Goal: Task Accomplishment & Management: Use online tool/utility

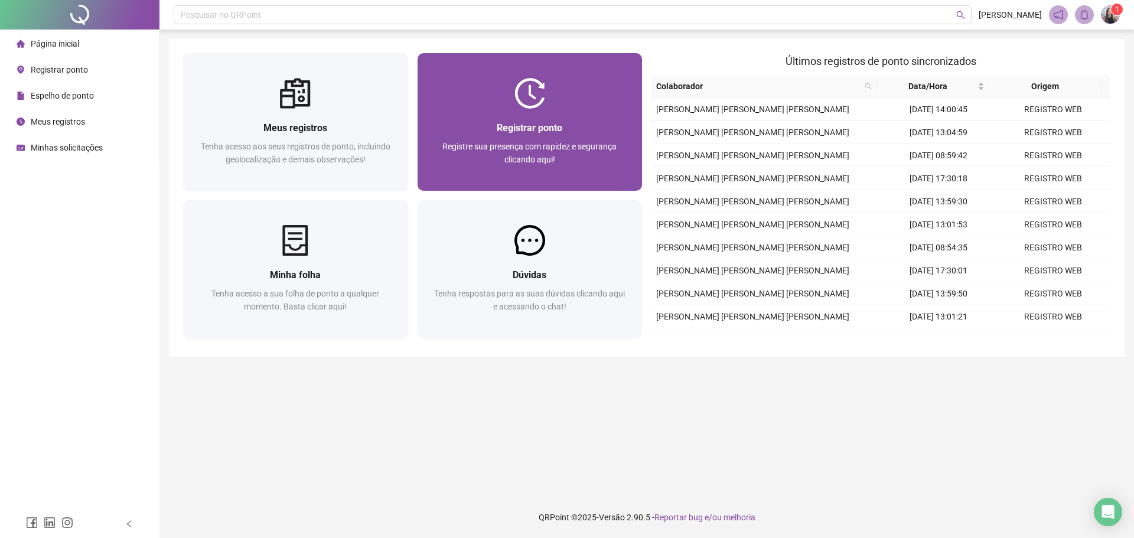
click at [607, 119] on div "Registrar ponto Registre sua presença com rapidez e segurança clicando aqui!" at bounding box center [529, 150] width 225 height 82
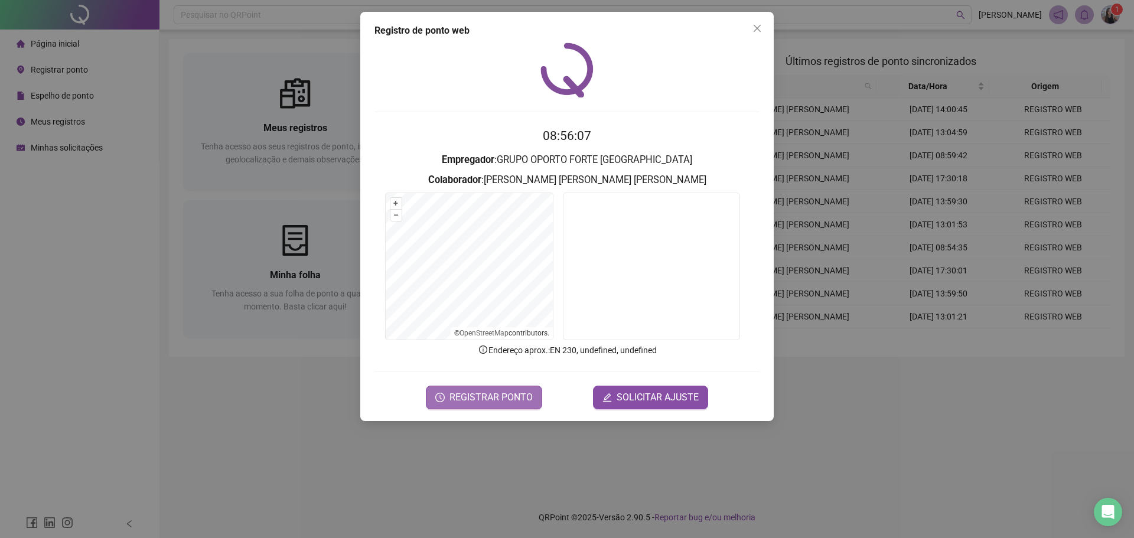
click at [498, 404] on span "REGISTRAR PONTO" at bounding box center [490, 397] width 83 height 14
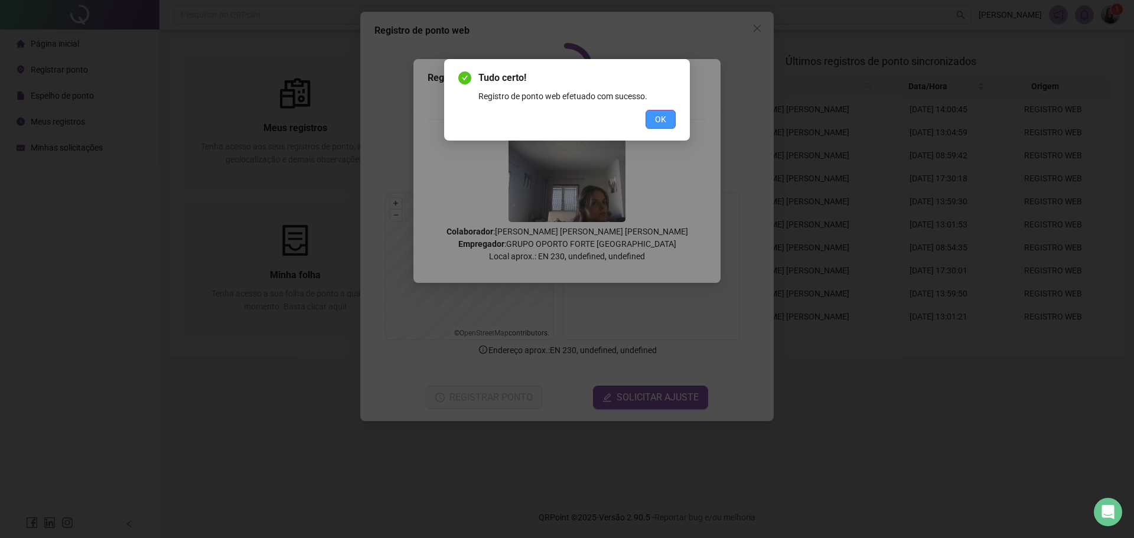
click at [655, 124] on span "OK" at bounding box center [660, 119] width 11 height 13
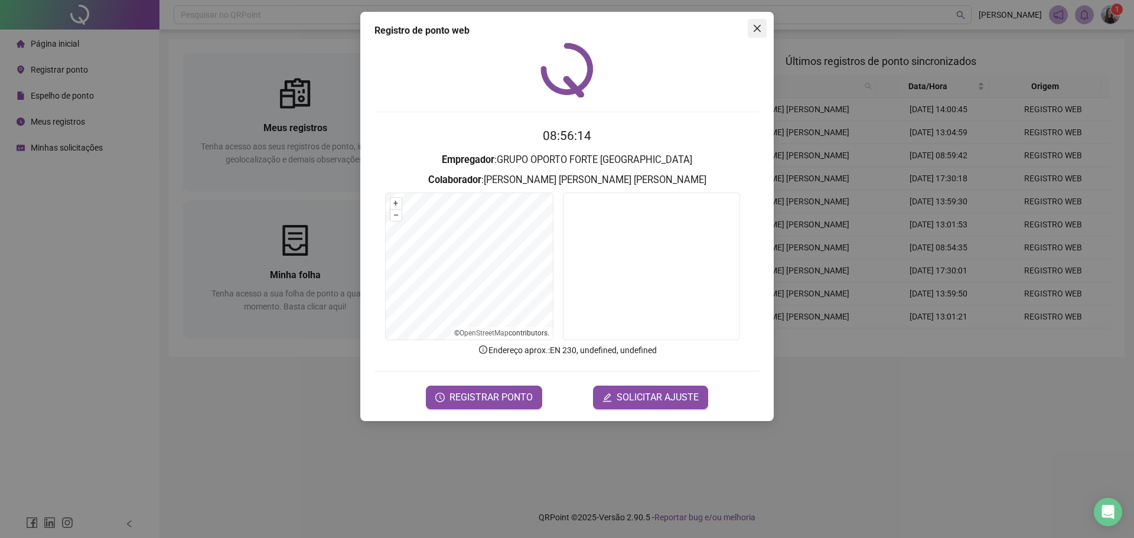
click at [760, 32] on icon "close" at bounding box center [756, 28] width 9 height 9
